Goal: Information Seeking & Learning: Learn about a topic

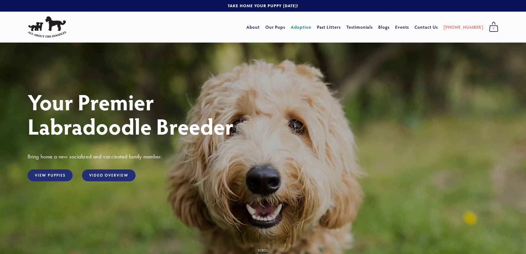
click at [311, 27] on link "Adoption" at bounding box center [301, 27] width 21 height 10
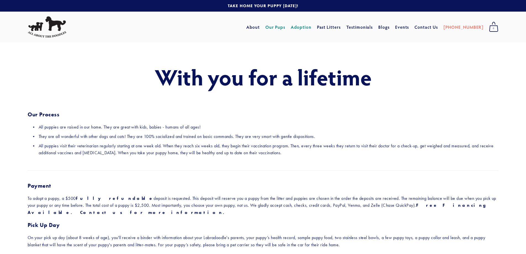
click at [285, 27] on link "Our Pups" at bounding box center [275, 27] width 20 height 10
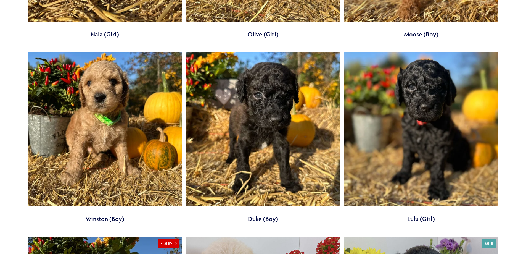
scroll to position [1655, 0]
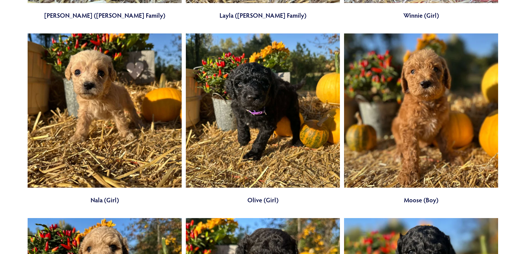
click at [254, 99] on link at bounding box center [263, 118] width 154 height 171
click at [97, 93] on link at bounding box center [105, 118] width 154 height 171
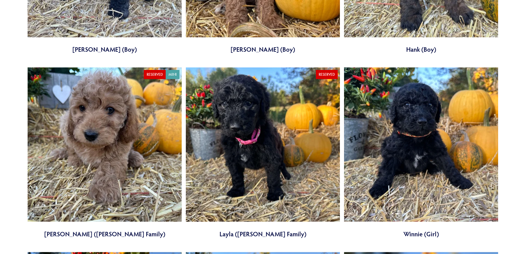
scroll to position [1435, 0]
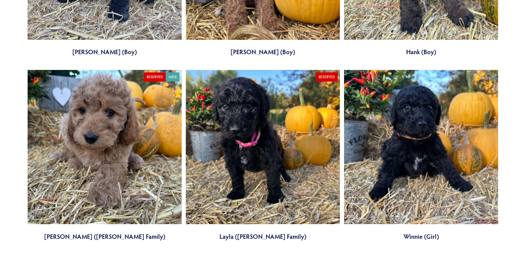
click at [108, 128] on link at bounding box center [105, 155] width 154 height 171
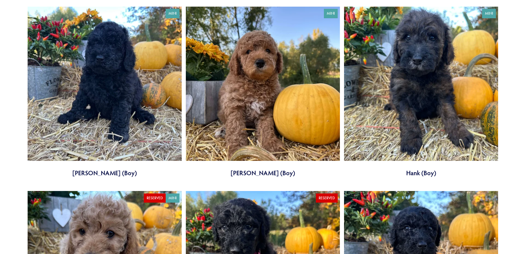
scroll to position [1297, 0]
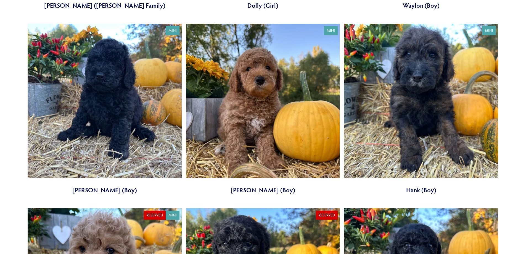
click at [280, 95] on link at bounding box center [263, 109] width 154 height 171
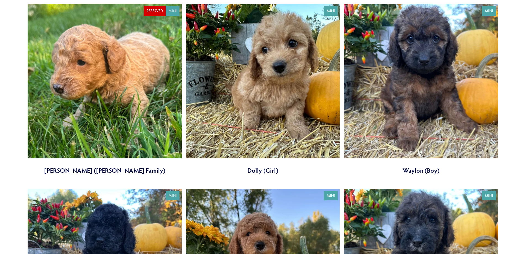
scroll to position [1131, 0]
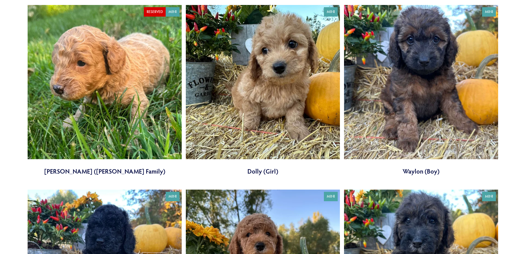
click at [430, 74] on link at bounding box center [421, 90] width 154 height 171
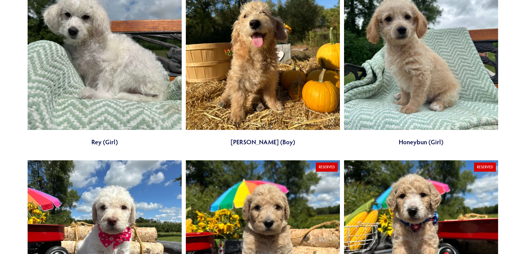
scroll to position [414, 0]
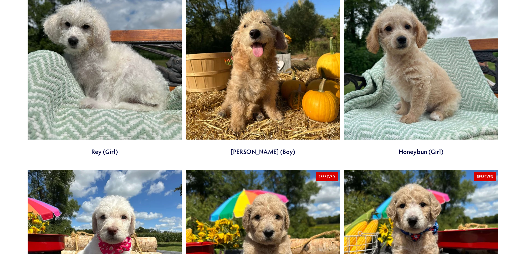
click at [260, 91] on link at bounding box center [263, 70] width 154 height 171
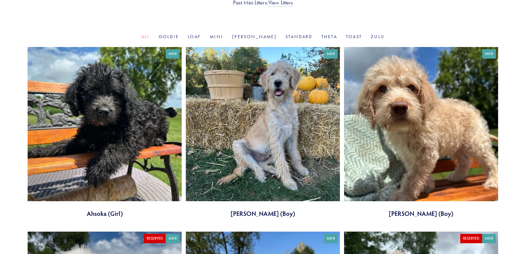
scroll to position [166, 0]
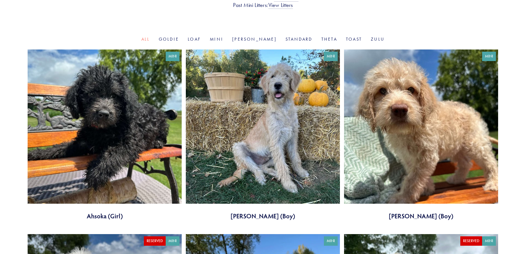
click at [117, 116] on link at bounding box center [105, 134] width 154 height 171
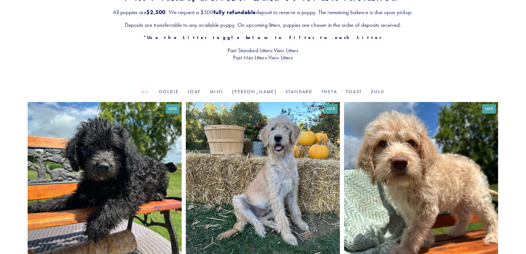
scroll to position [110, 0]
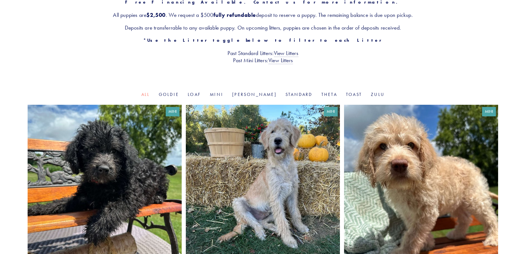
click at [293, 167] on link at bounding box center [263, 190] width 154 height 171
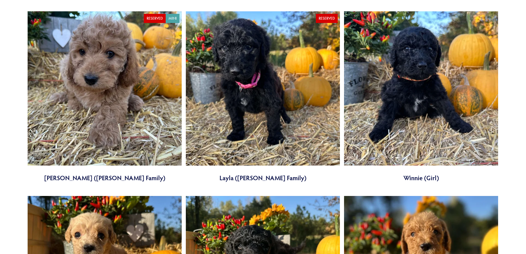
scroll to position [1517, 0]
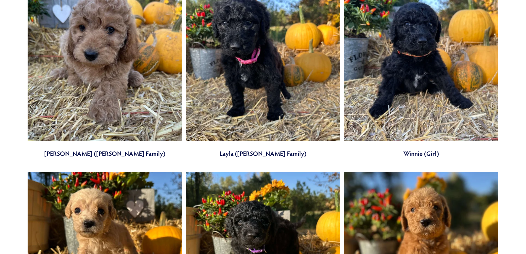
click at [416, 60] on link at bounding box center [421, 72] width 154 height 171
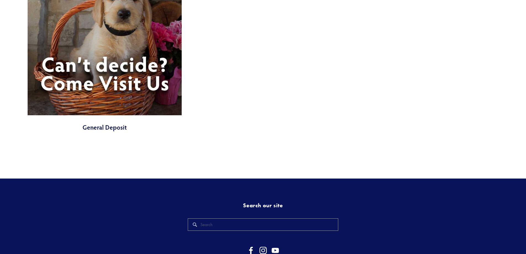
scroll to position [2335, 0]
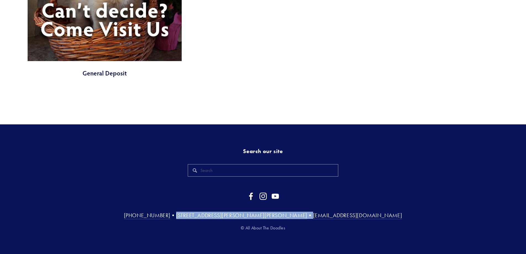
drag, startPoint x: 292, startPoint y: 216, endPoint x: 213, endPoint y: 211, distance: 79.3
click at [203, 214] on h3 "(815) 501-3900 • 34697 Wheeler Rd Kirkland, IL 60146 • Phil@AllAboutTheDoodles.…" at bounding box center [263, 214] width 470 height 7
copy h3 "[STREET_ADDRESS][PERSON_NAME][PERSON_NAME]"
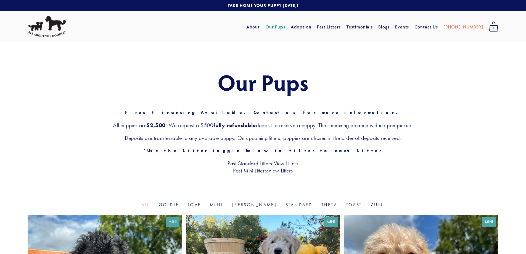
scroll to position [0, 0]
click at [340, 41] on link "Standard" at bounding box center [328, 40] width 23 height 8
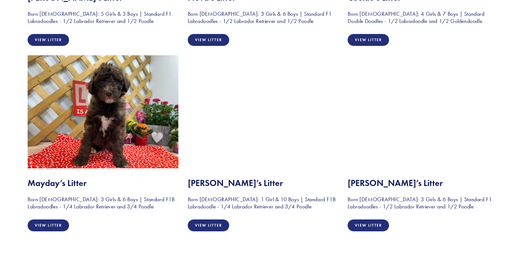
scroll to position [441, 0]
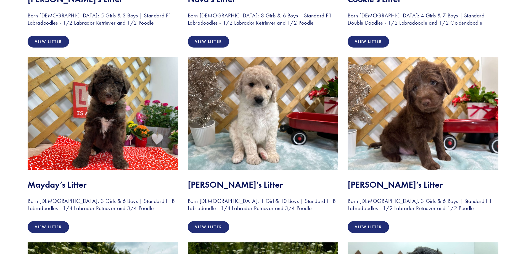
click at [260, 109] on img at bounding box center [263, 113] width 151 height 113
click at [209, 224] on link "View Litter" at bounding box center [208, 227] width 41 height 12
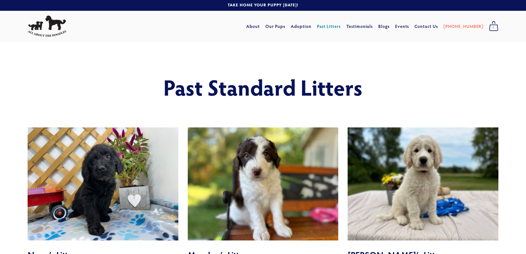
scroll to position [0, 0]
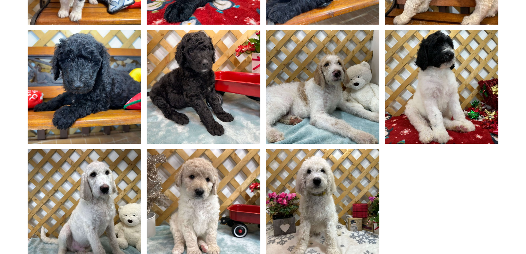
scroll to position [552, 0]
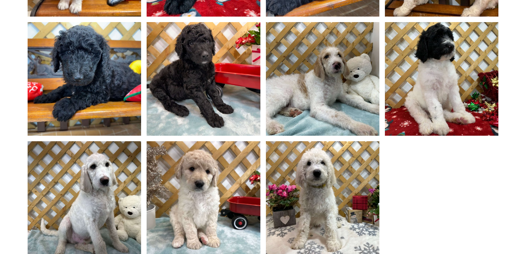
click at [208, 196] on img at bounding box center [203, 197] width 151 height 113
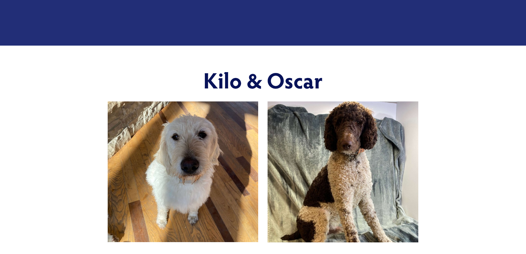
scroll to position [166, 0]
